Goal: Task Accomplishment & Management: Manage account settings

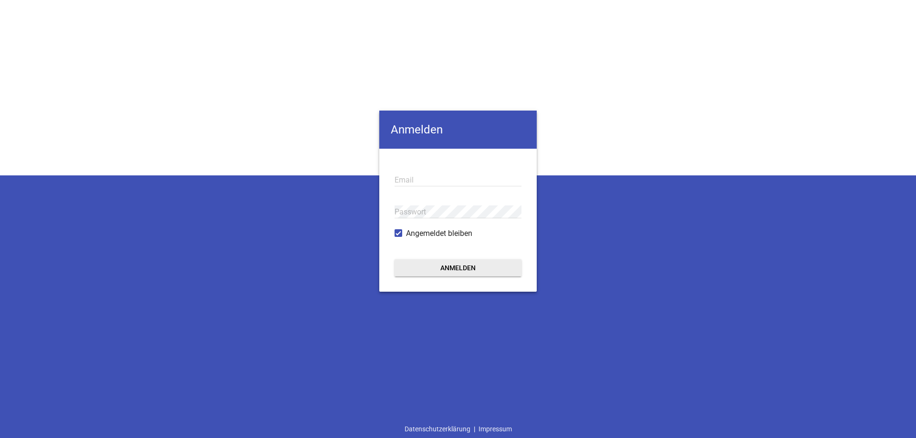
type input "[EMAIL_ADDRESS][DOMAIN_NAME]"
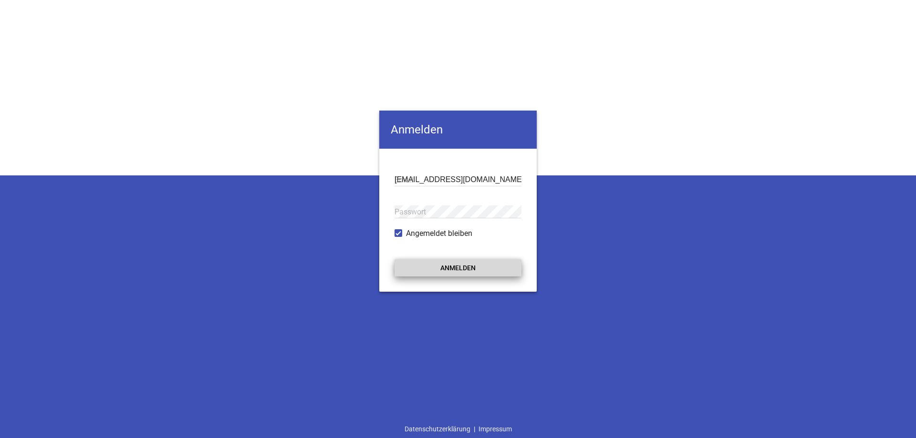
click at [461, 270] on button "Anmelden" at bounding box center [458, 268] width 127 height 17
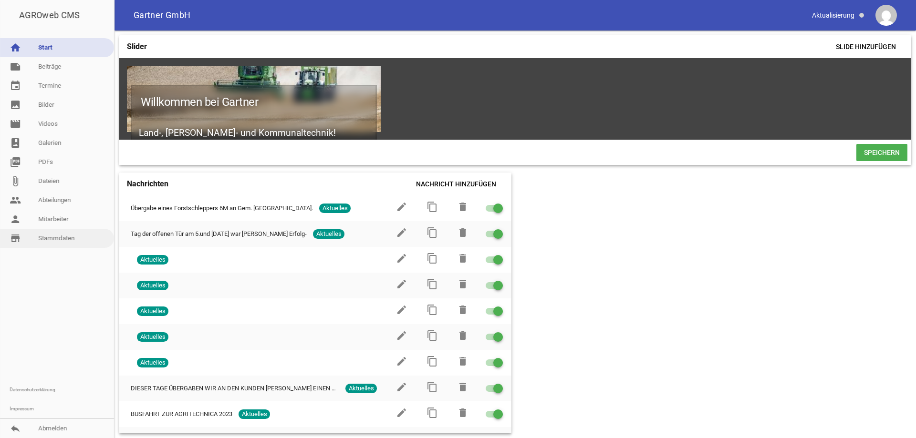
click at [64, 240] on link "store_mall_directory Stammdaten" at bounding box center [57, 238] width 114 height 19
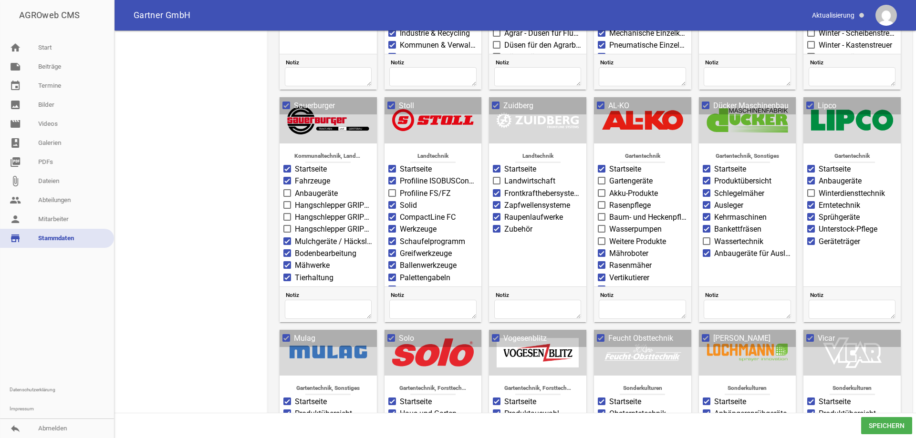
scroll to position [716, 0]
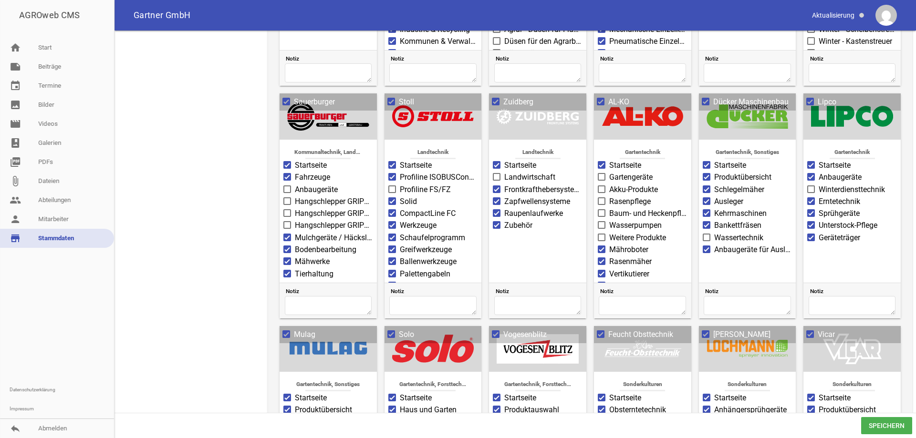
click at [310, 125] on div at bounding box center [328, 116] width 82 height 31
click at [285, 104] on span at bounding box center [286, 102] width 6 height 6
click at [294, 96] on input "Sauerburger" at bounding box center [294, 96] width 0 height 0
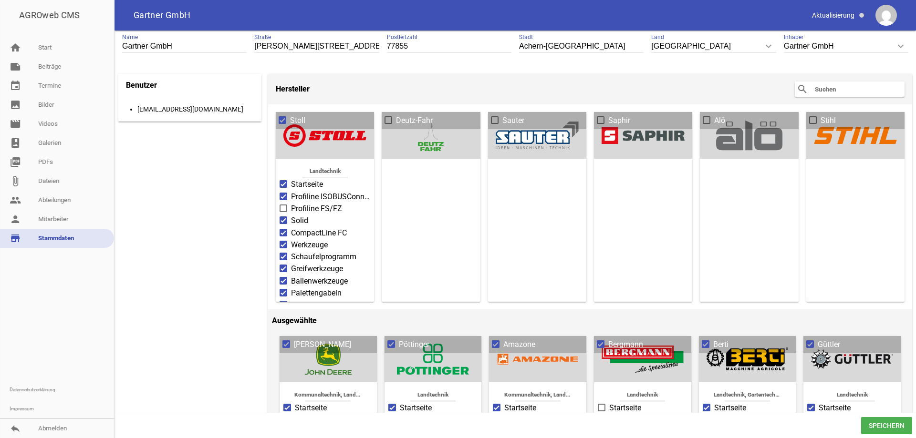
scroll to position [0, 0]
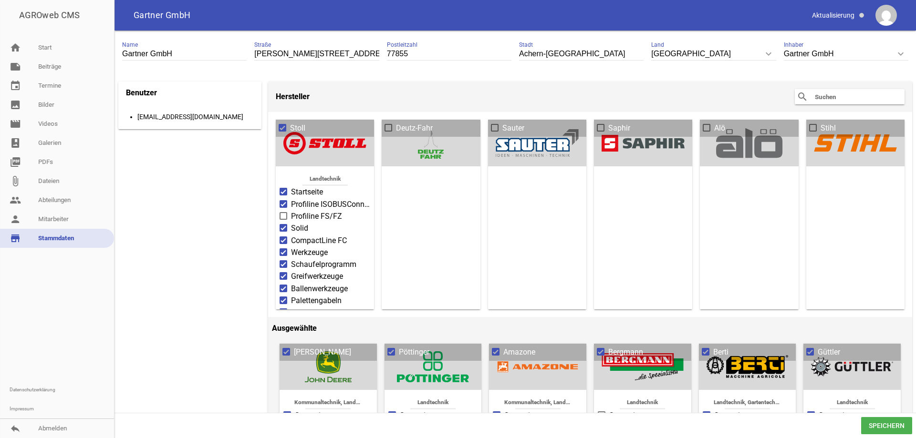
click at [814, 93] on input "text" at bounding box center [852, 96] width 76 height 11
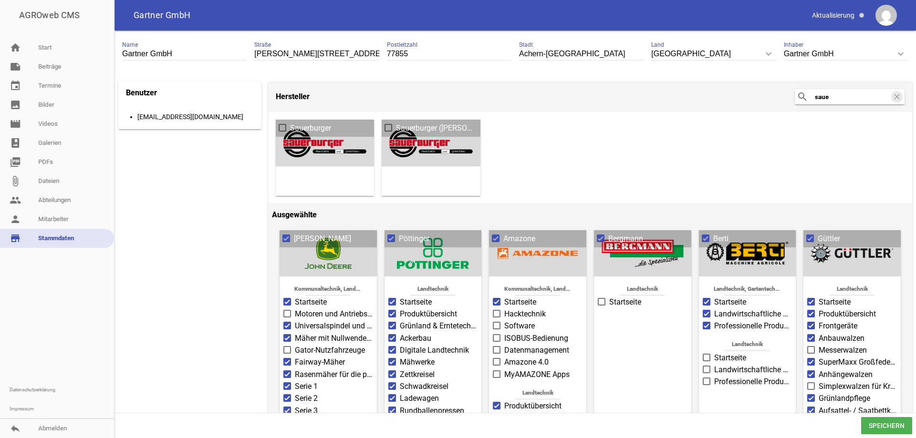
click at [814, 99] on input "saue" at bounding box center [852, 96] width 76 height 11
type input "sauerburger"
click at [797, 96] on icon "search" at bounding box center [802, 96] width 11 height 11
click at [797, 98] on icon "search" at bounding box center [802, 96] width 11 height 11
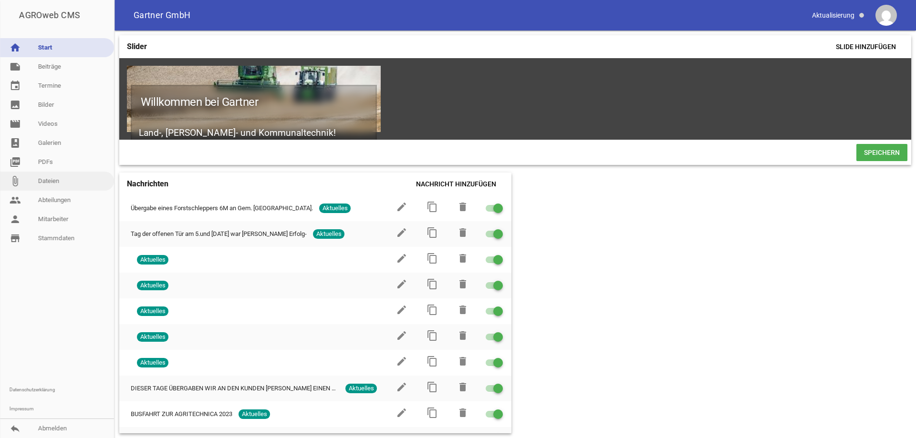
click at [47, 182] on link "attach_file Dateien" at bounding box center [57, 181] width 114 height 19
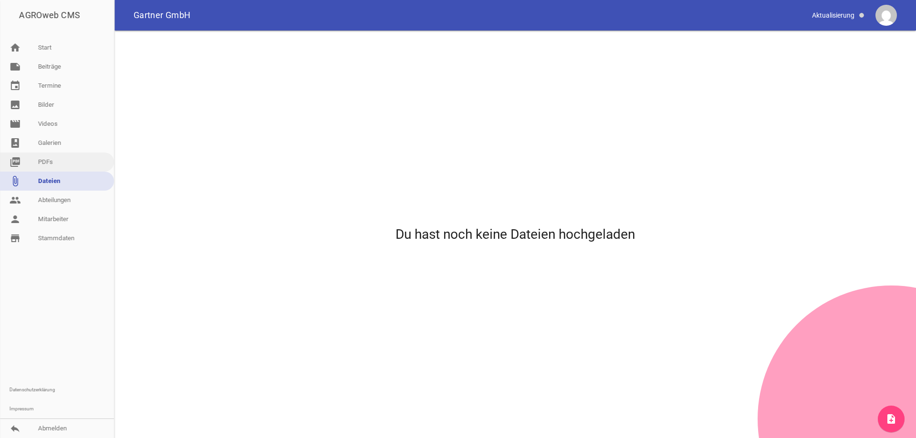
click at [42, 162] on link "picture_as_pdf PDFs" at bounding box center [57, 162] width 114 height 19
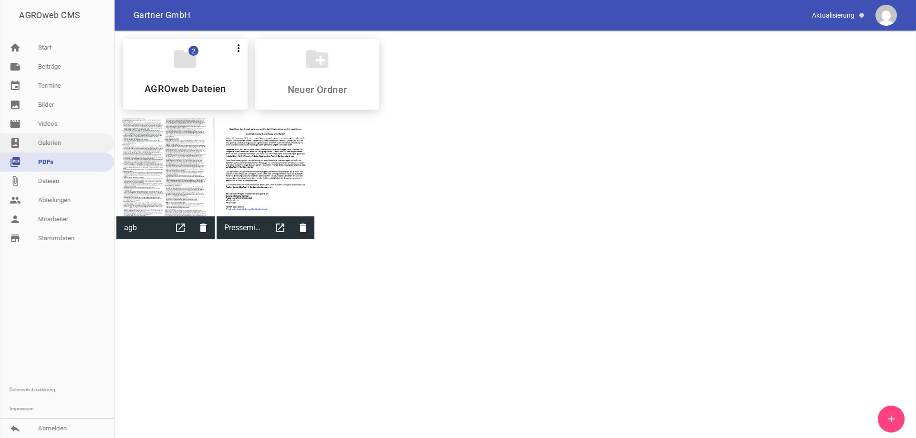
click at [47, 144] on link "photo_album Galerien" at bounding box center [57, 143] width 114 height 19
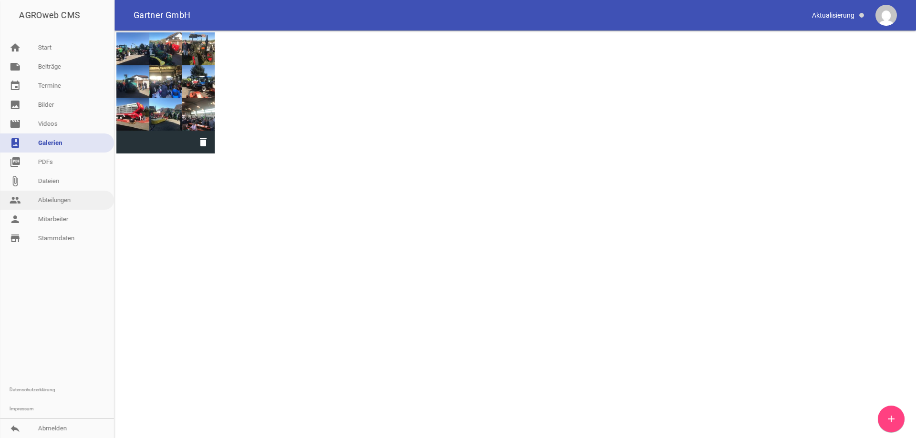
click at [64, 201] on link "people Abteilungen" at bounding box center [57, 200] width 114 height 19
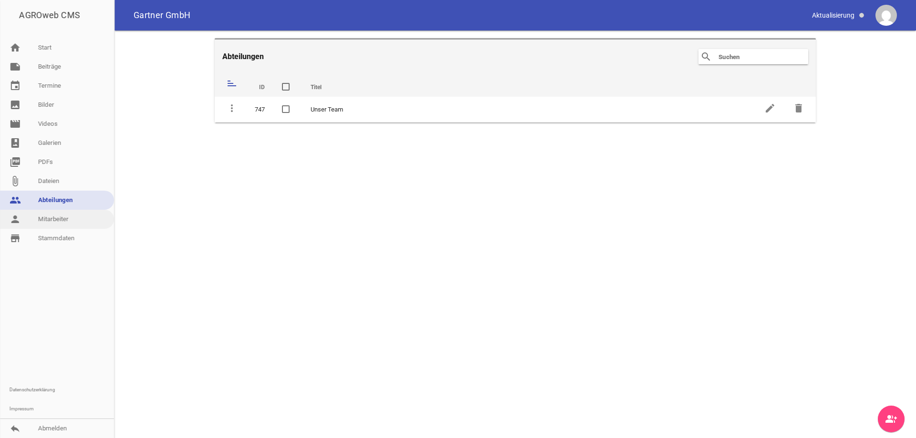
click at [65, 221] on link "person Mitarbeiter" at bounding box center [57, 219] width 114 height 19
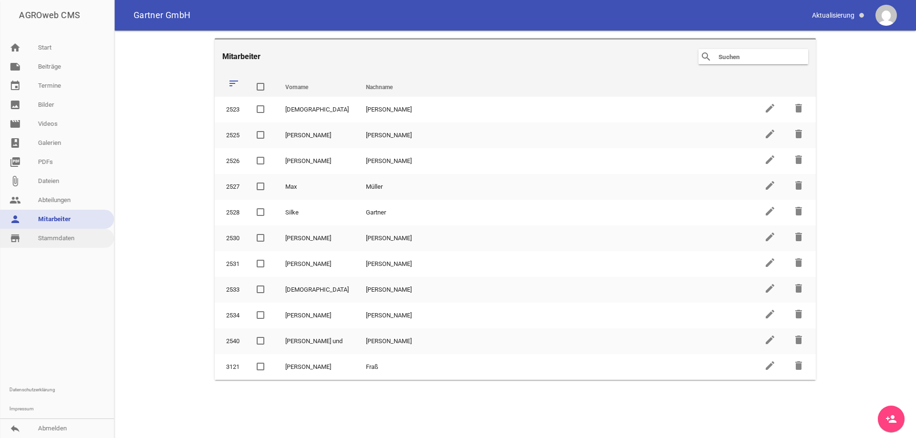
click at [67, 240] on link "store_mall_directory Stammdaten" at bounding box center [57, 238] width 114 height 19
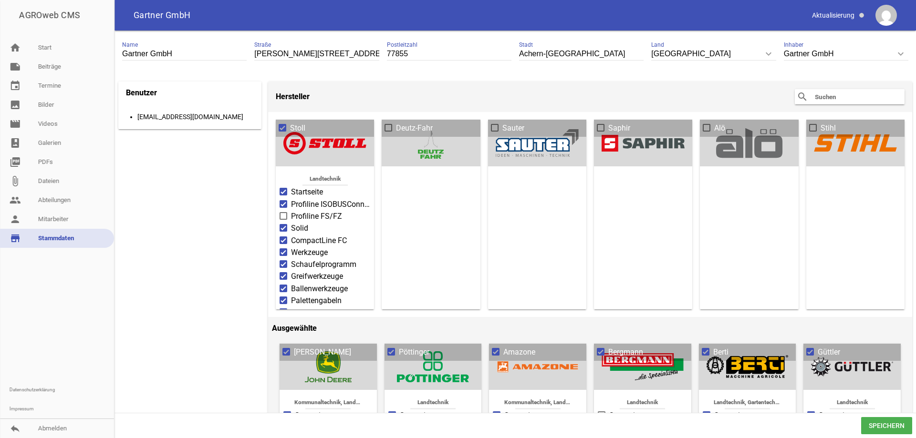
click at [826, 96] on input "text" at bounding box center [852, 96] width 76 height 11
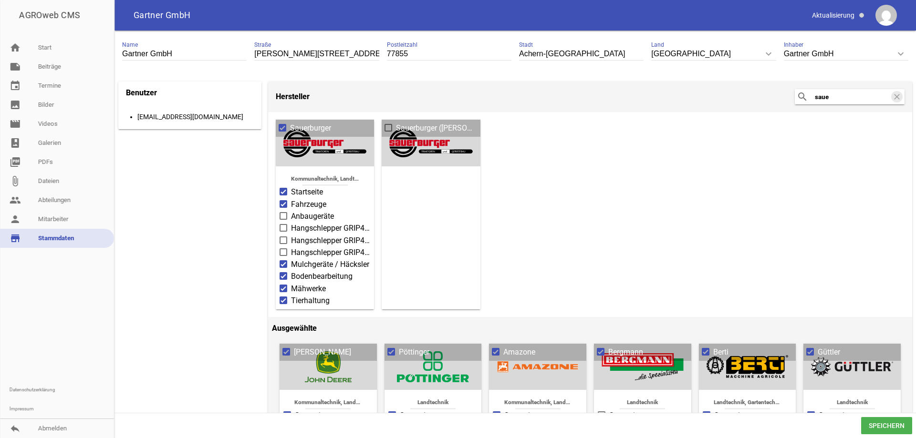
type input "saue"
click at [284, 127] on span at bounding box center [283, 128] width 6 height 6
click at [290, 123] on input "Sauerburger" at bounding box center [290, 123] width 0 height 0
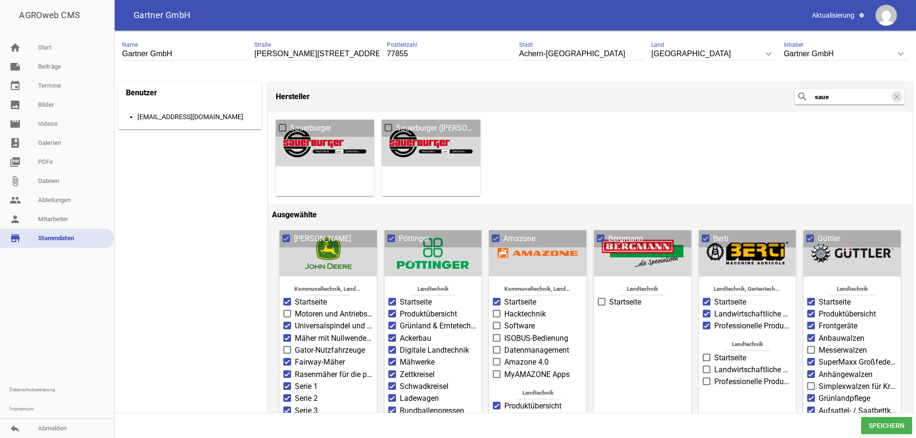
click at [279, 127] on span at bounding box center [283, 128] width 8 height 8
click at [290, 123] on input "Sauerburger" at bounding box center [290, 123] width 0 height 0
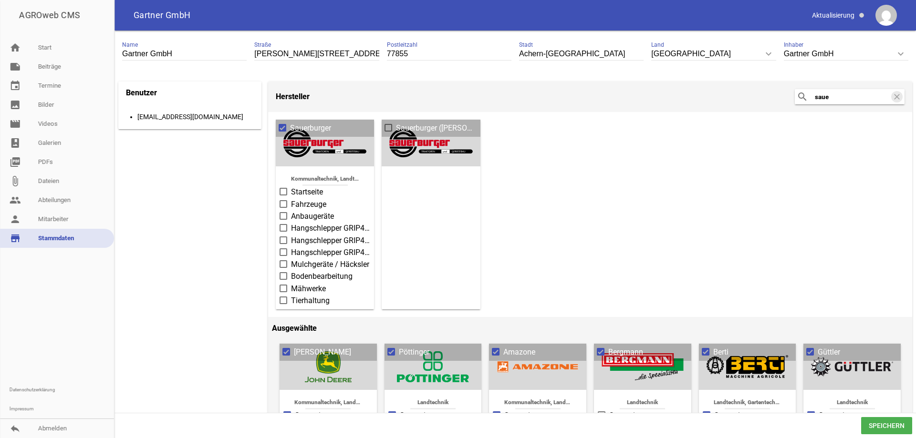
click at [871, 424] on span "Speichern" at bounding box center [886, 425] width 51 height 17
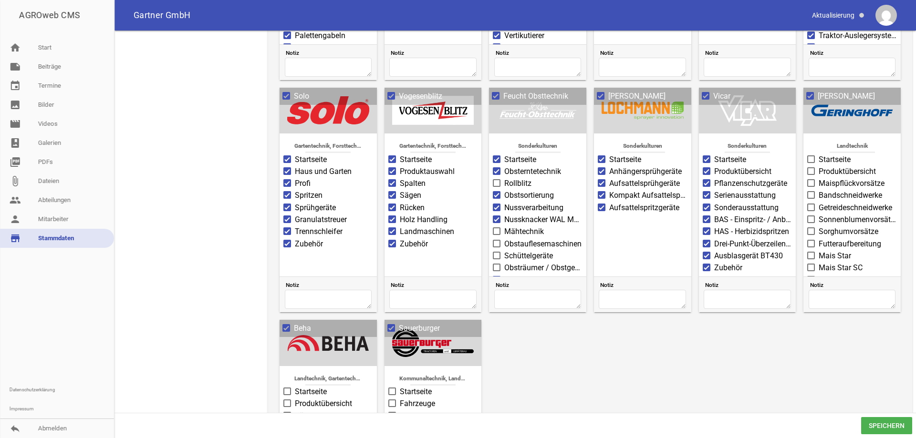
scroll to position [1122, 0]
